Goal: Task Accomplishment & Management: Use online tool/utility

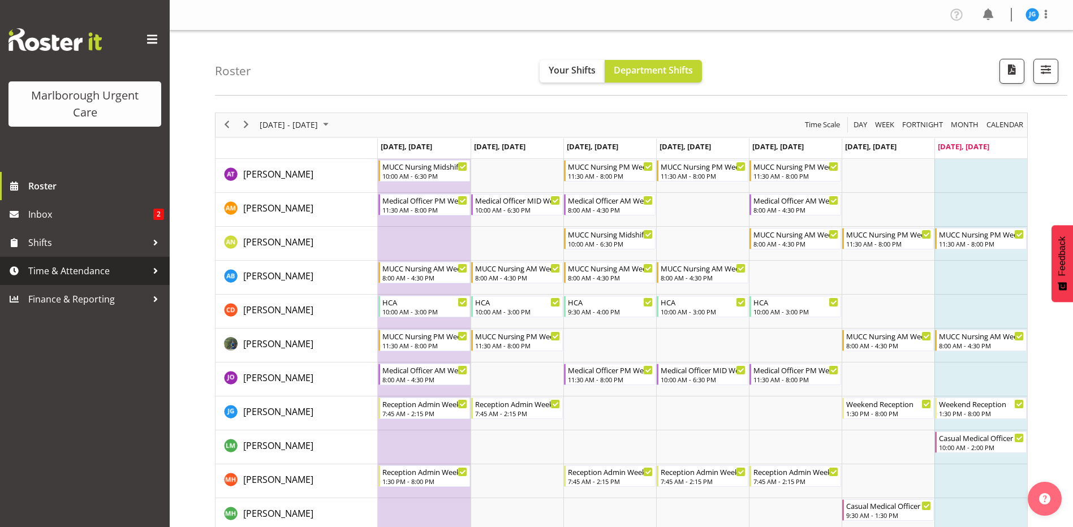
click at [71, 270] on span "Time & Attendance" at bounding box center [87, 271] width 119 height 17
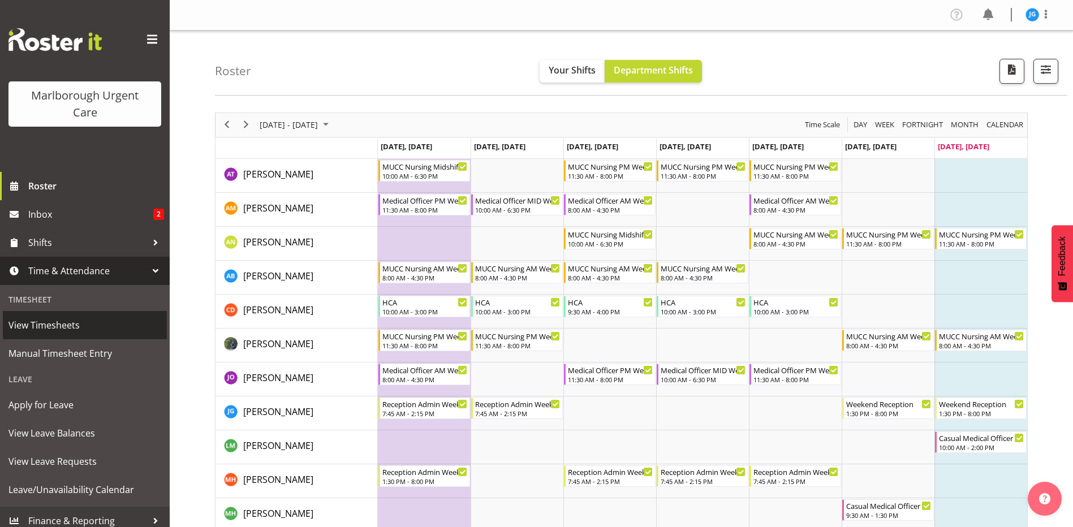
click at [62, 323] on span "View Timesheets" at bounding box center [84, 325] width 153 height 17
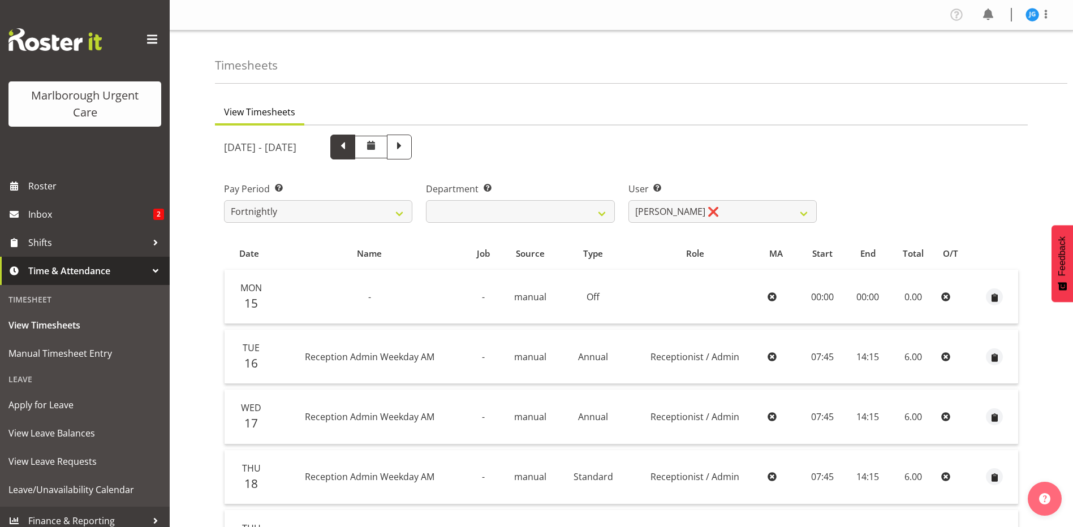
click at [350, 149] on span at bounding box center [342, 146] width 15 height 15
select select
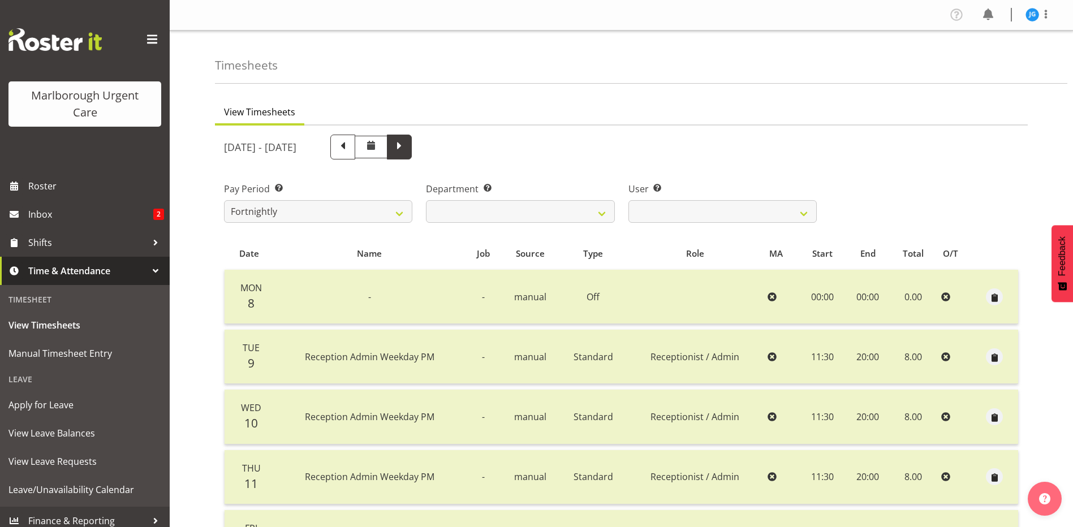
click at [407, 152] on span at bounding box center [399, 146] width 15 height 15
select select
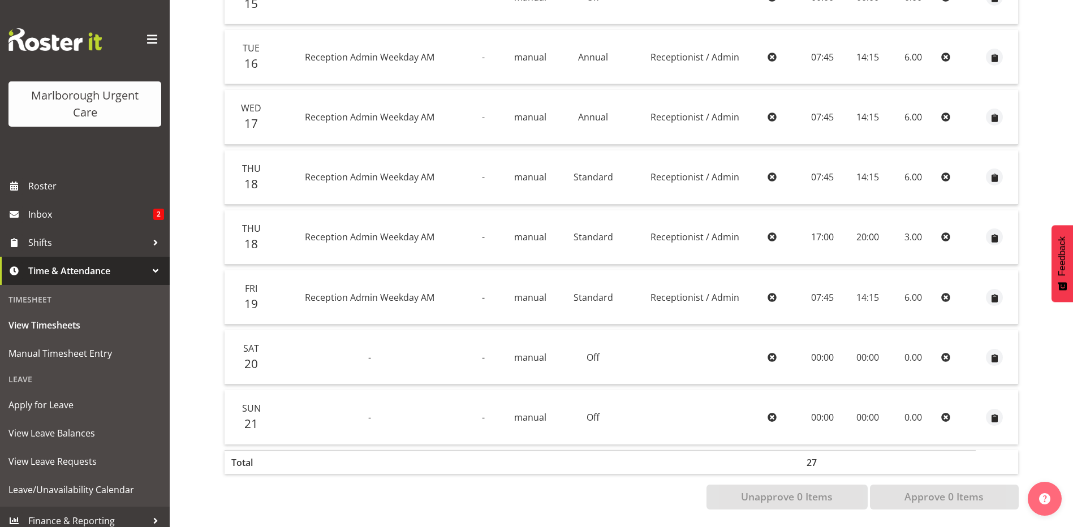
scroll to position [308, 0]
click at [695, 359] on td at bounding box center [695, 357] width 136 height 54
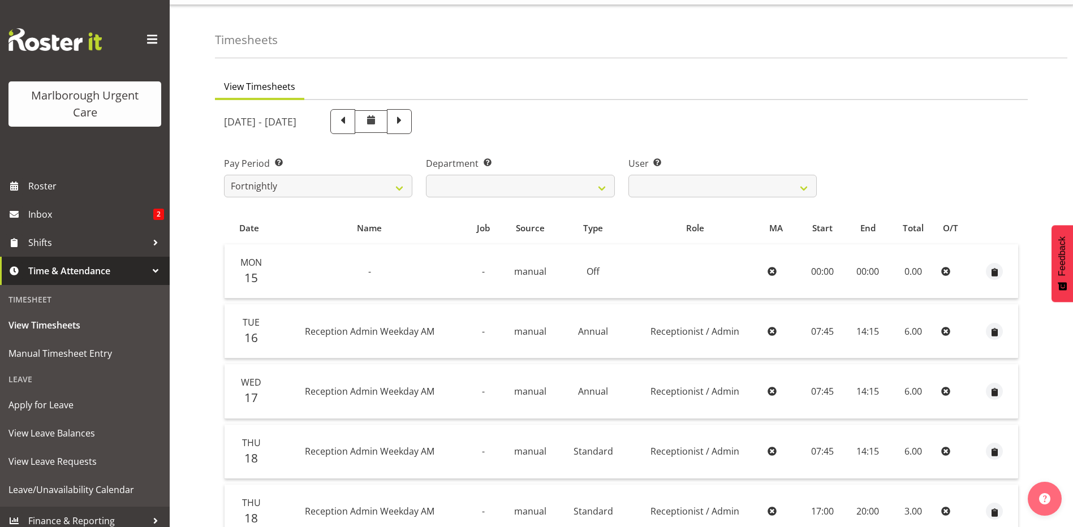
scroll to position [0, 0]
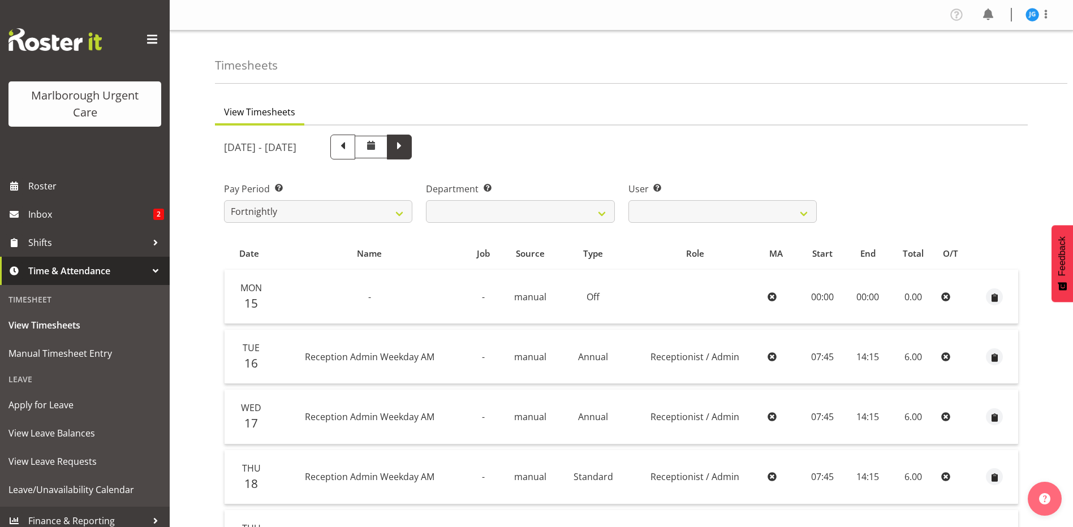
click at [407, 152] on span at bounding box center [399, 146] width 15 height 15
select select
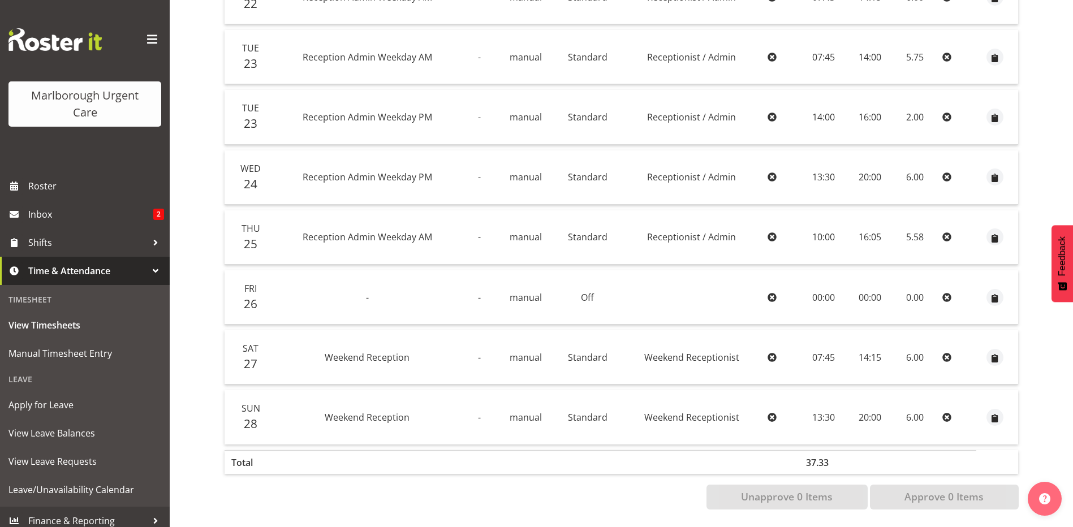
scroll to position [308, 0]
click at [78, 355] on span "Manual Timesheet Entry" at bounding box center [84, 353] width 153 height 17
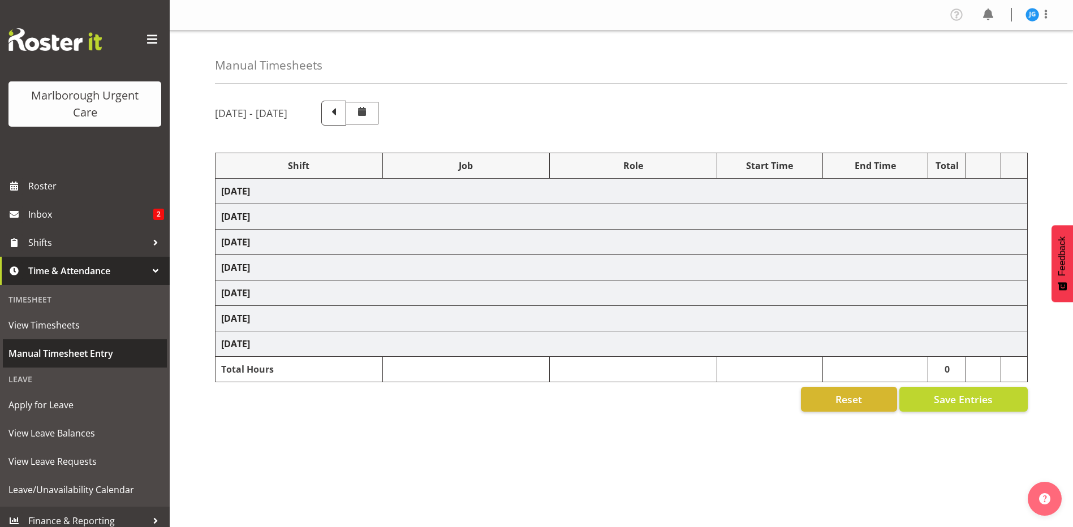
select select "81204"
select select "81205"
select select "81204"
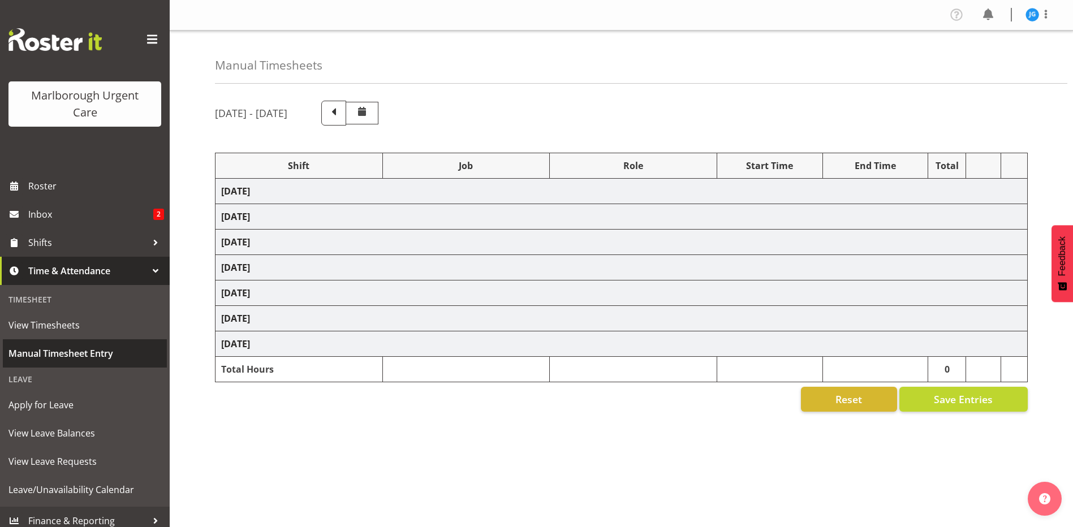
select select "80770"
select select "1563"
select select "80770"
select select "1563"
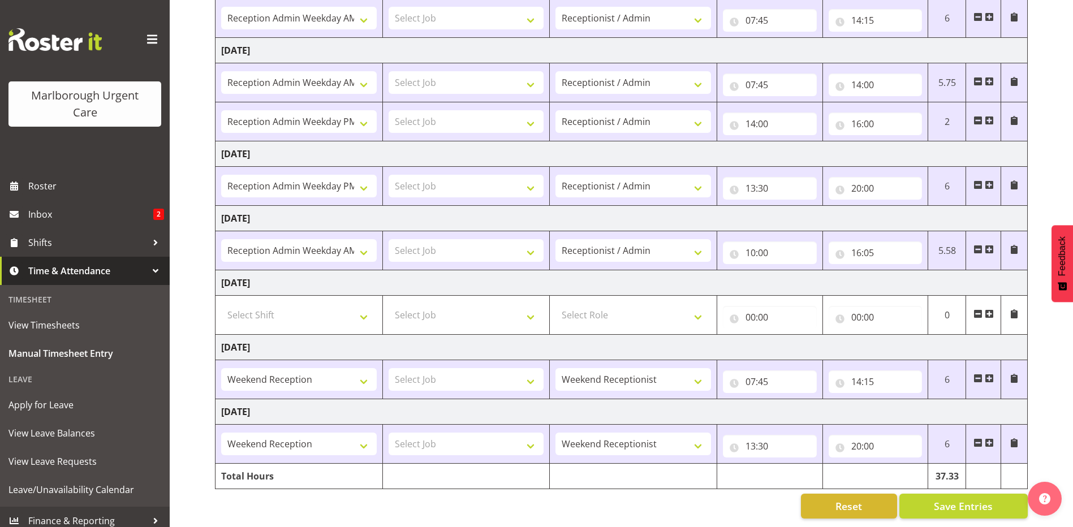
scroll to position [214, 0]
click at [938, 499] on span "Save Entries" at bounding box center [963, 506] width 59 height 15
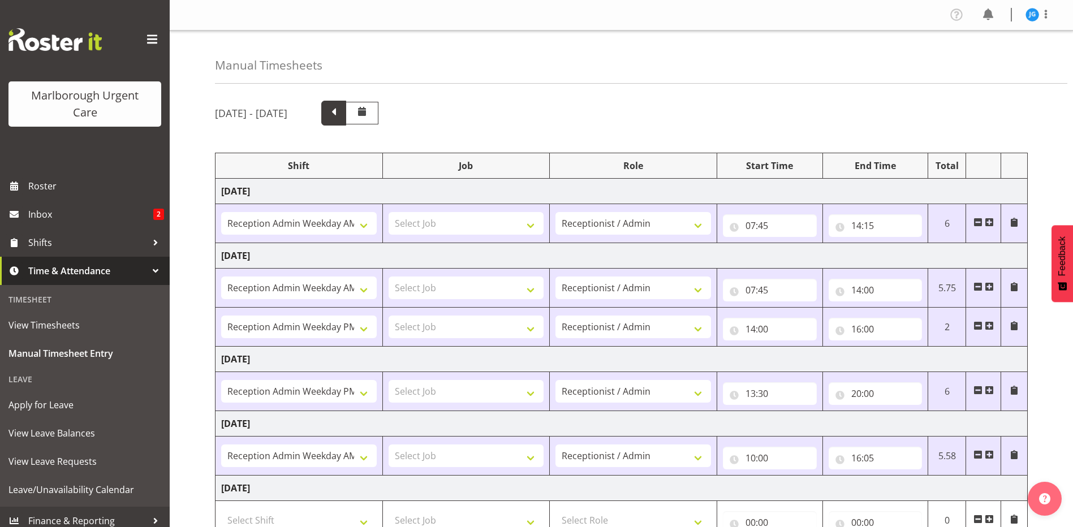
click at [341, 105] on span at bounding box center [333, 112] width 15 height 15
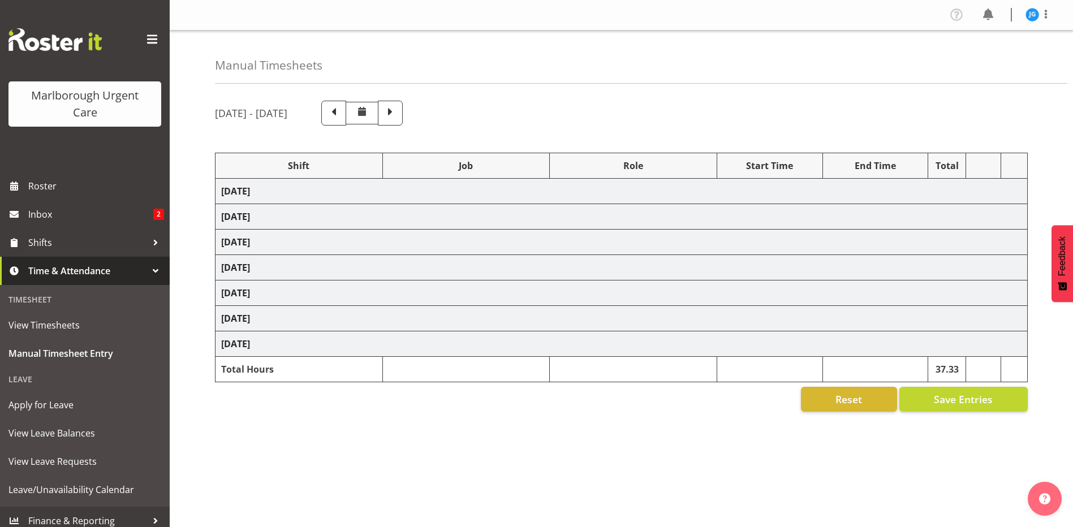
select select "81204"
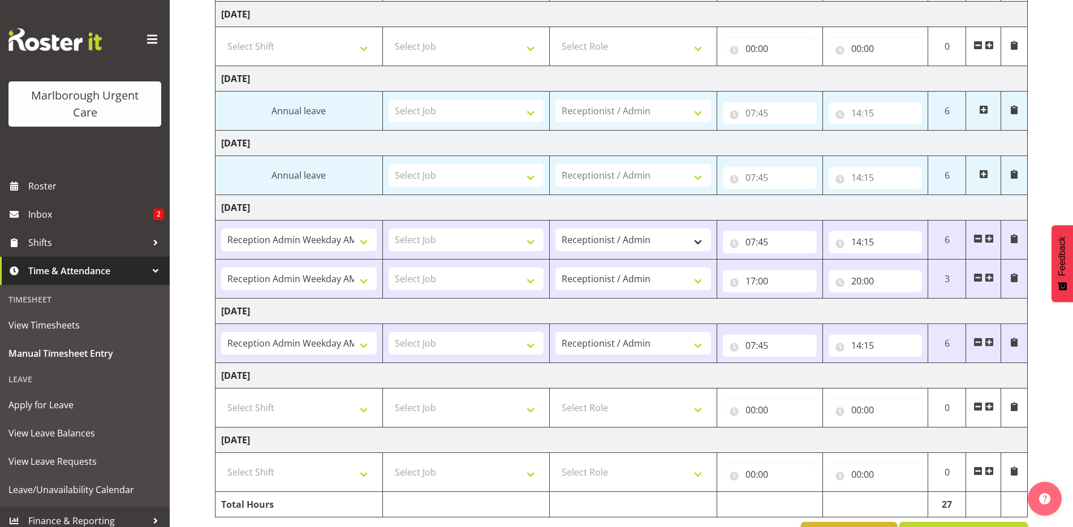
scroll to position [214, 0]
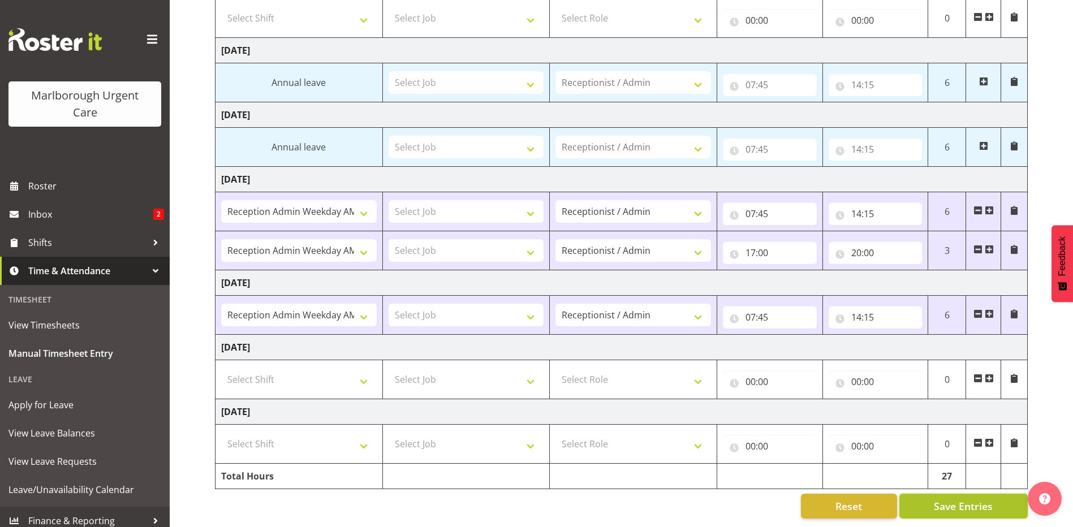
click at [945, 499] on span "Save Entries" at bounding box center [963, 506] width 59 height 15
click at [712, 501] on div "Reset Save Entries" at bounding box center [621, 506] width 813 height 25
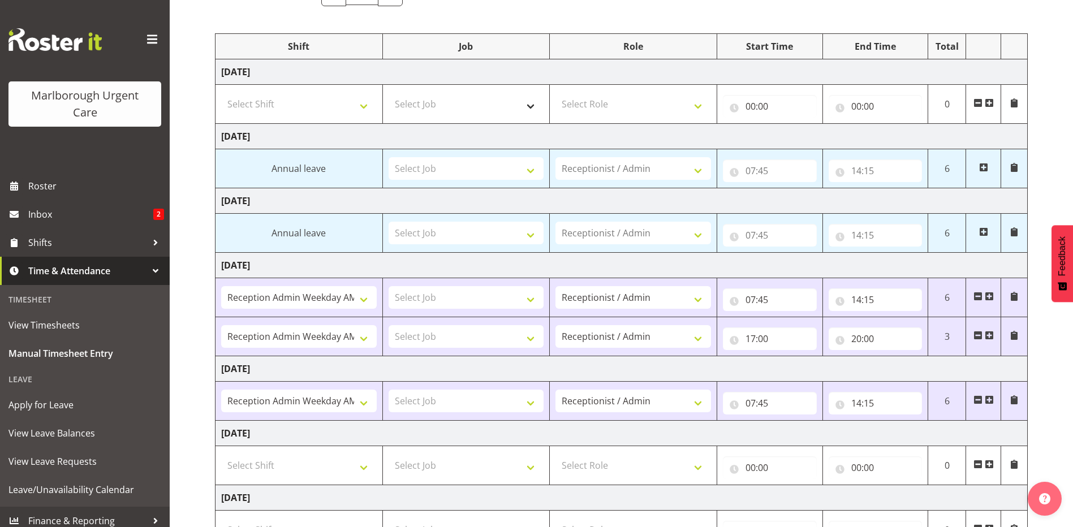
scroll to position [0, 0]
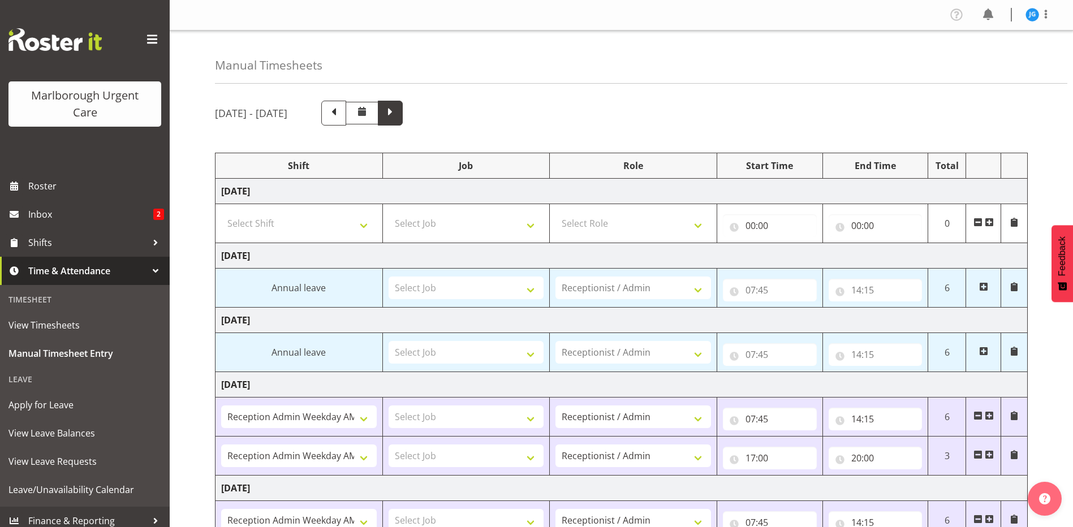
click at [398, 114] on span at bounding box center [390, 112] width 15 height 15
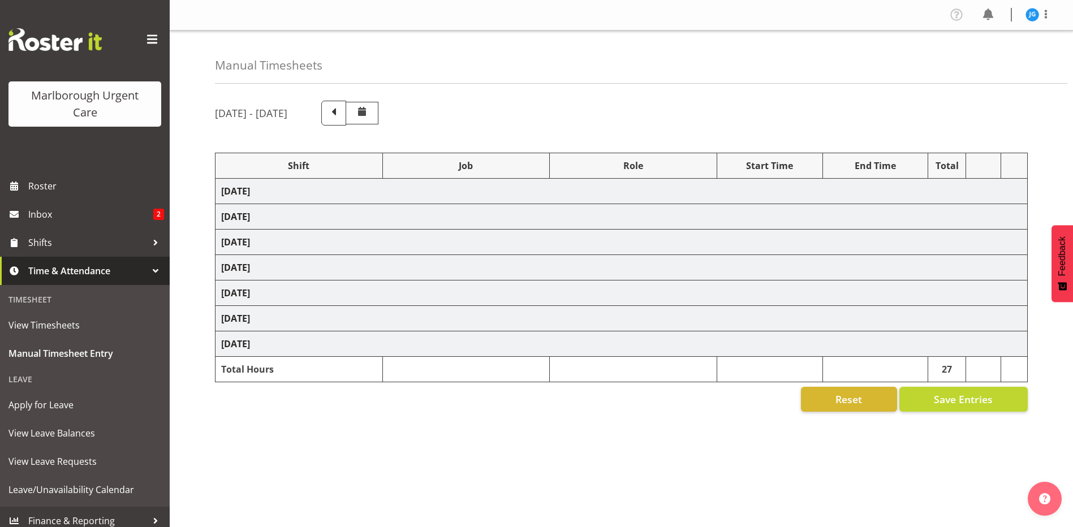
select select "81204"
select select "81205"
select select "81204"
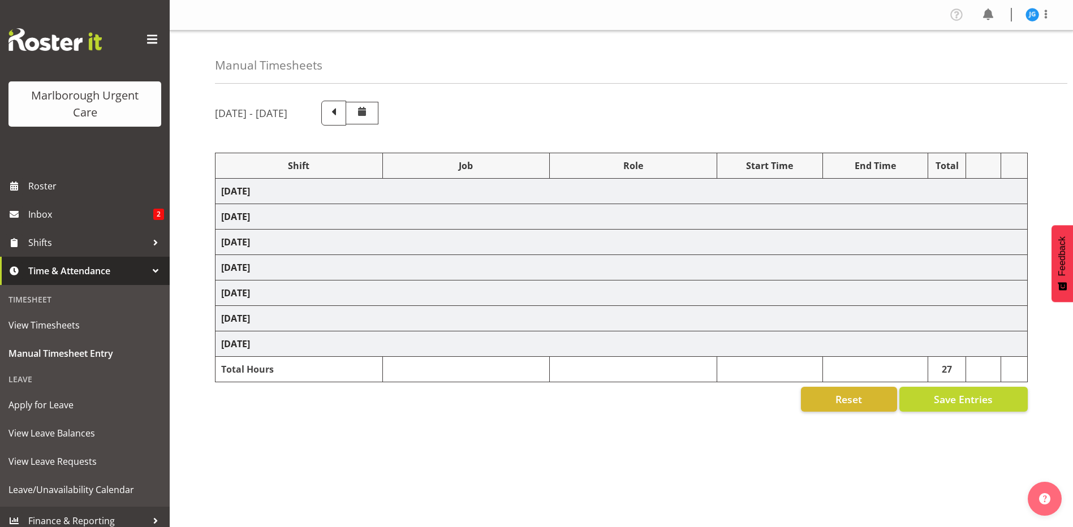
select select "80770"
select select "1563"
select select "80770"
select select "1563"
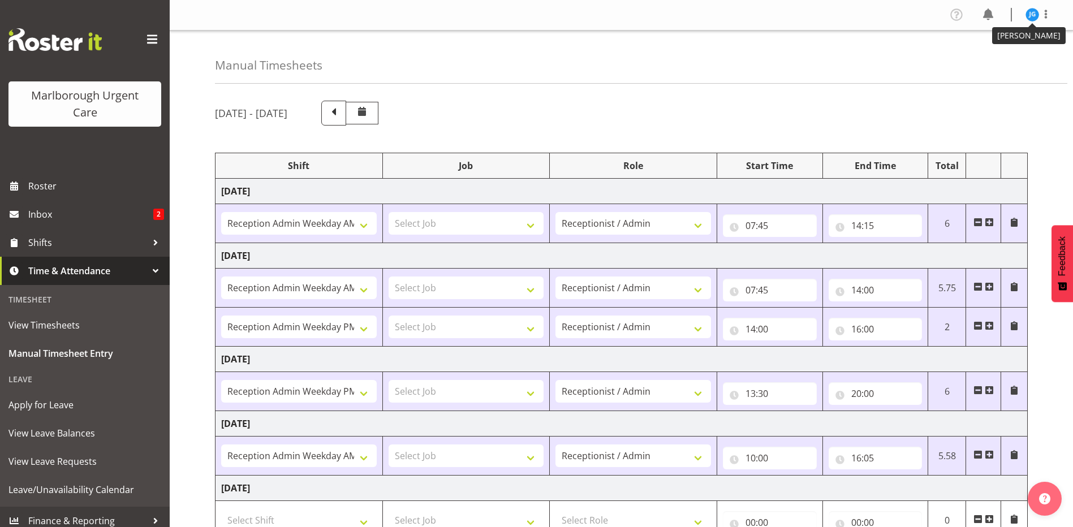
click at [1034, 16] on img at bounding box center [1033, 15] width 14 height 14
click at [985, 61] on link "Log Out" at bounding box center [998, 59] width 109 height 20
